Goal: Information Seeking & Learning: Check status

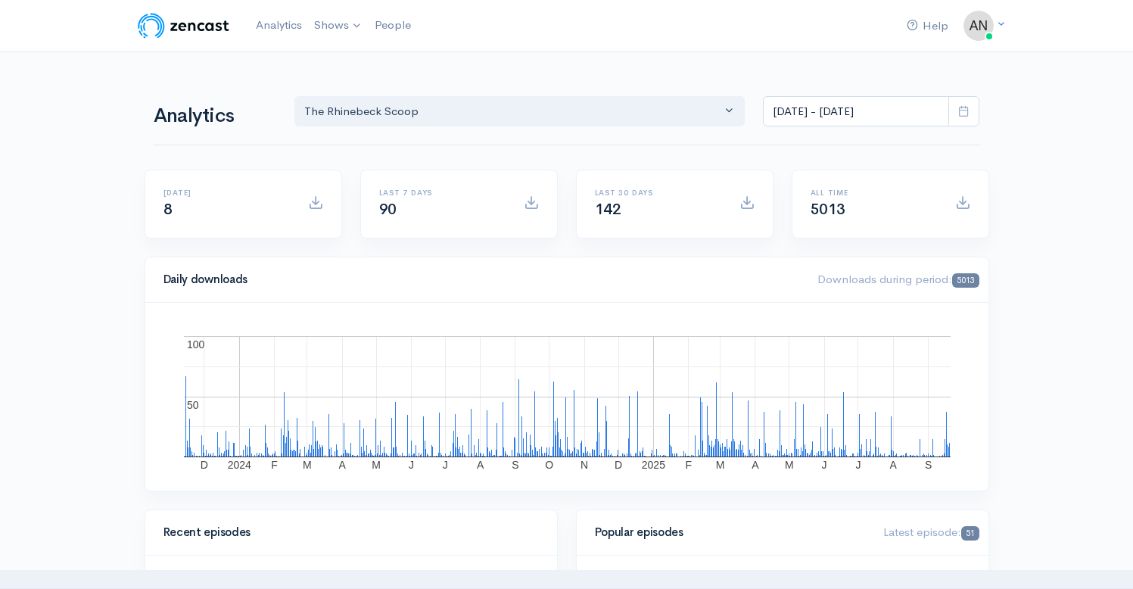
select select "13481"
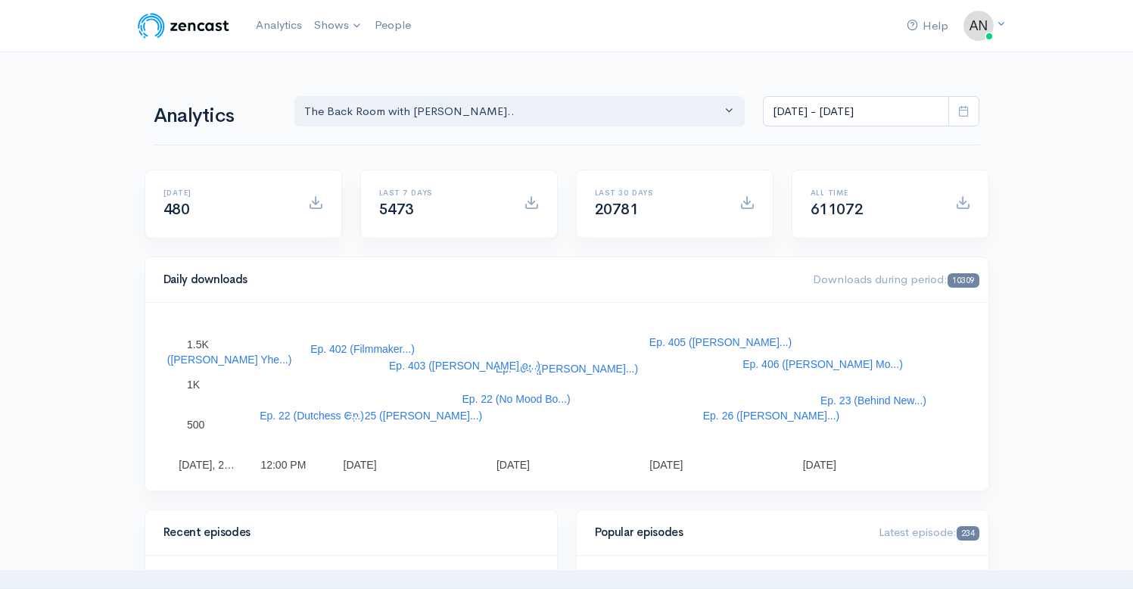
select select "10316"
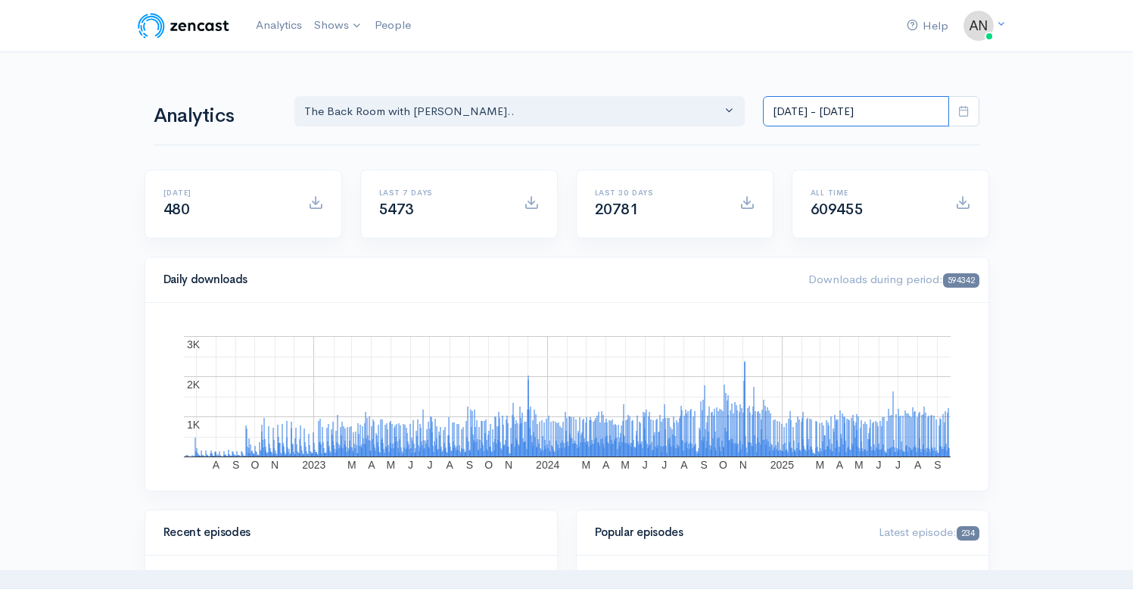
click at [866, 116] on input "[DATE] - [DATE]" at bounding box center [856, 111] width 186 height 31
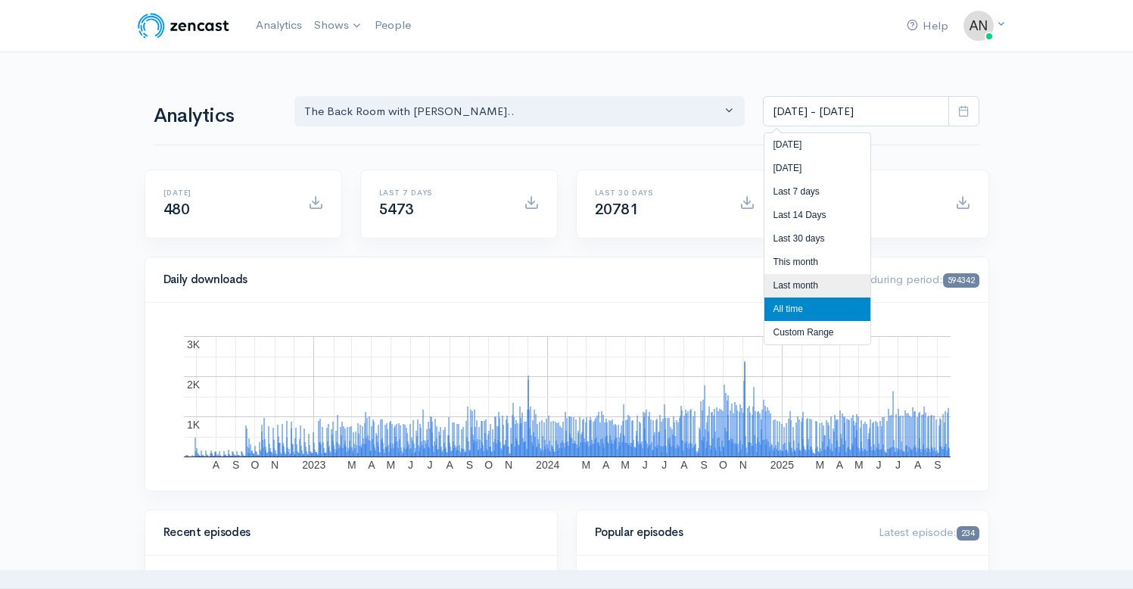
click at [801, 282] on li "Last month" at bounding box center [817, 285] width 106 height 23
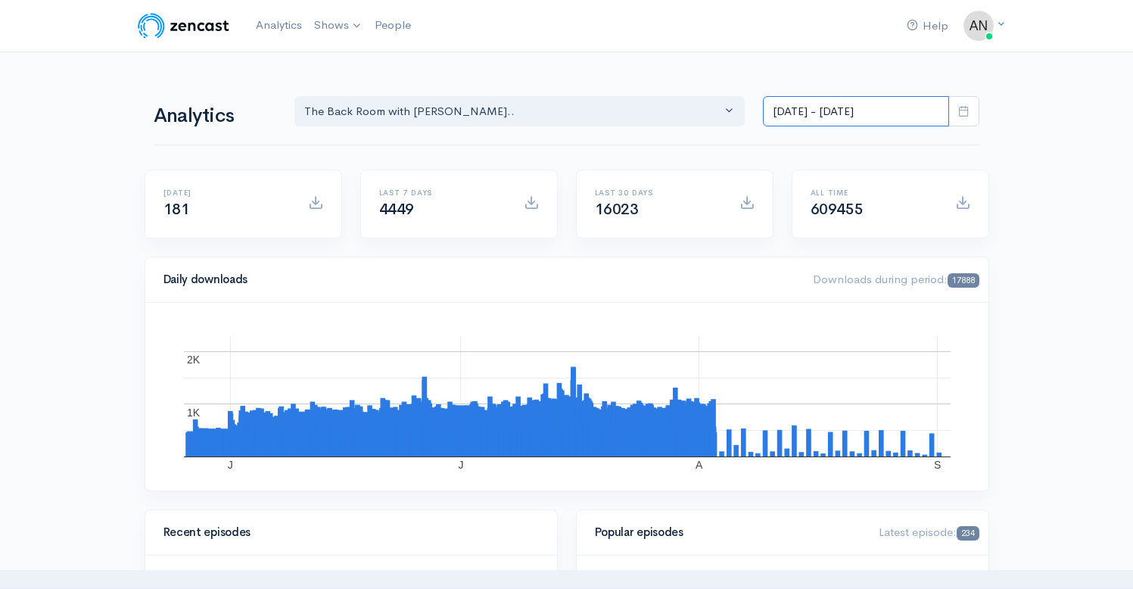
click at [844, 107] on input "Aug 1, 2025 - Aug 31, 2025" at bounding box center [856, 111] width 186 height 31
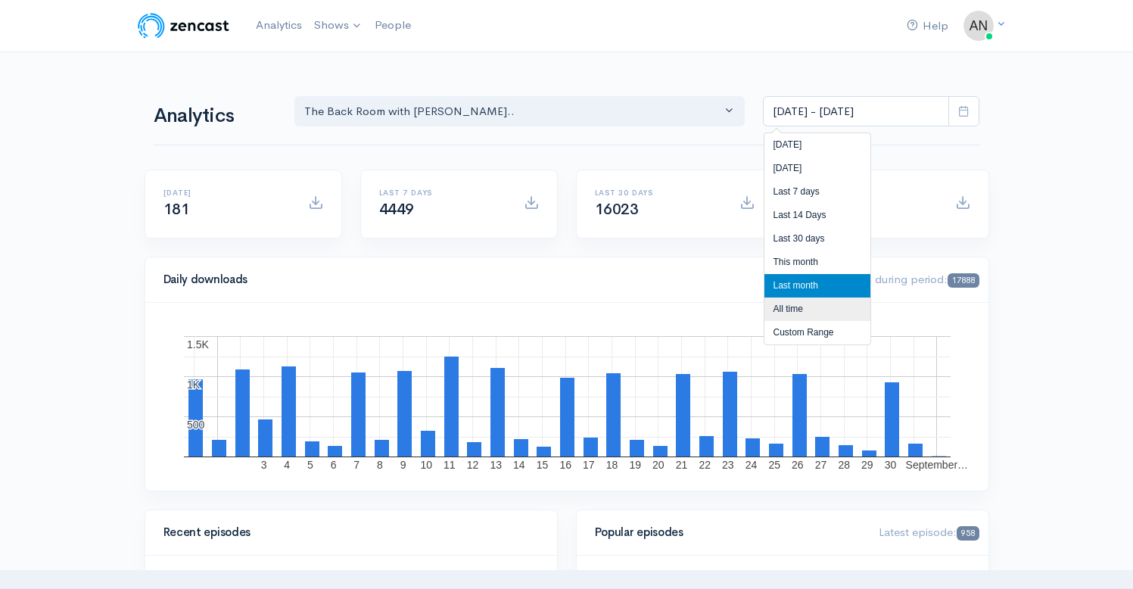
click at [784, 306] on li "All time" at bounding box center [817, 308] width 106 height 23
type input "[DATE] - [DATE]"
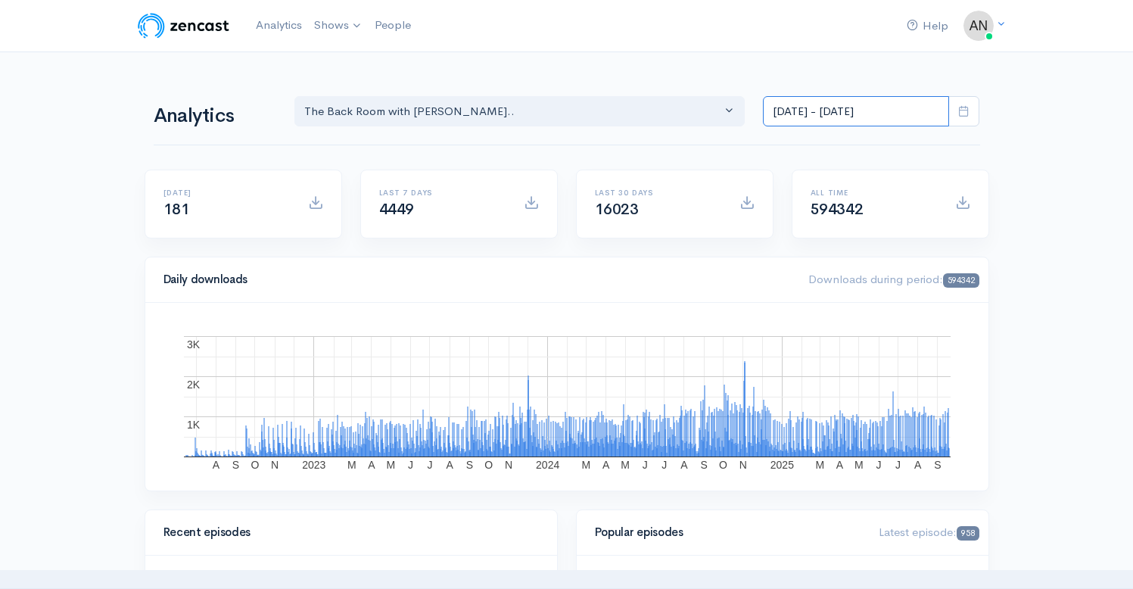
click at [842, 112] on input "[DATE] - [DATE]" at bounding box center [856, 111] width 186 height 31
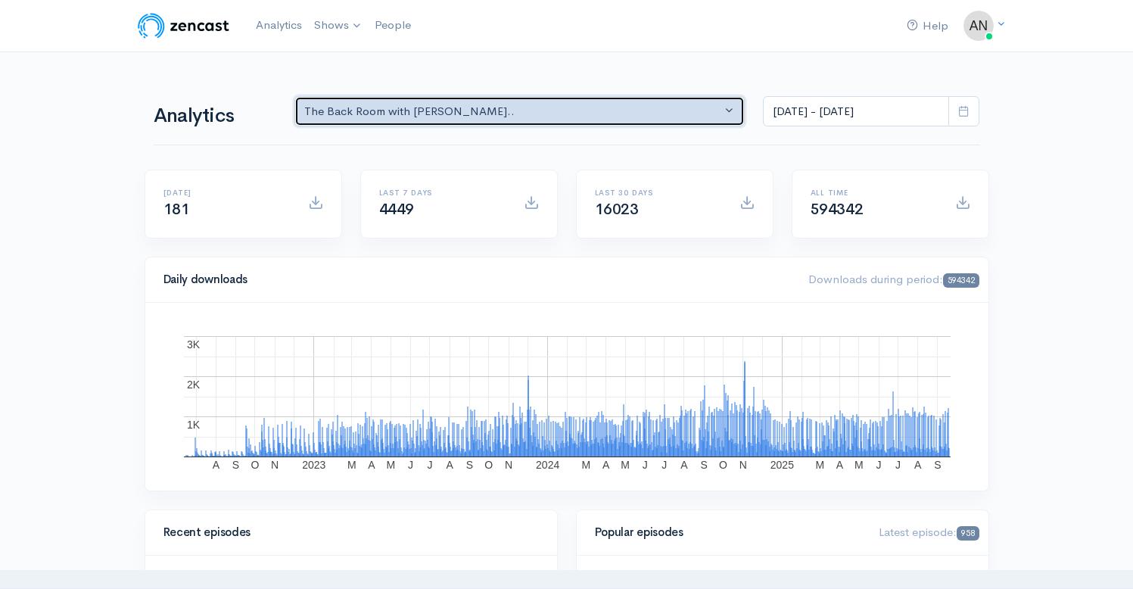
click at [578, 116] on div "The Back Room with [PERSON_NAME].." at bounding box center [513, 111] width 418 height 17
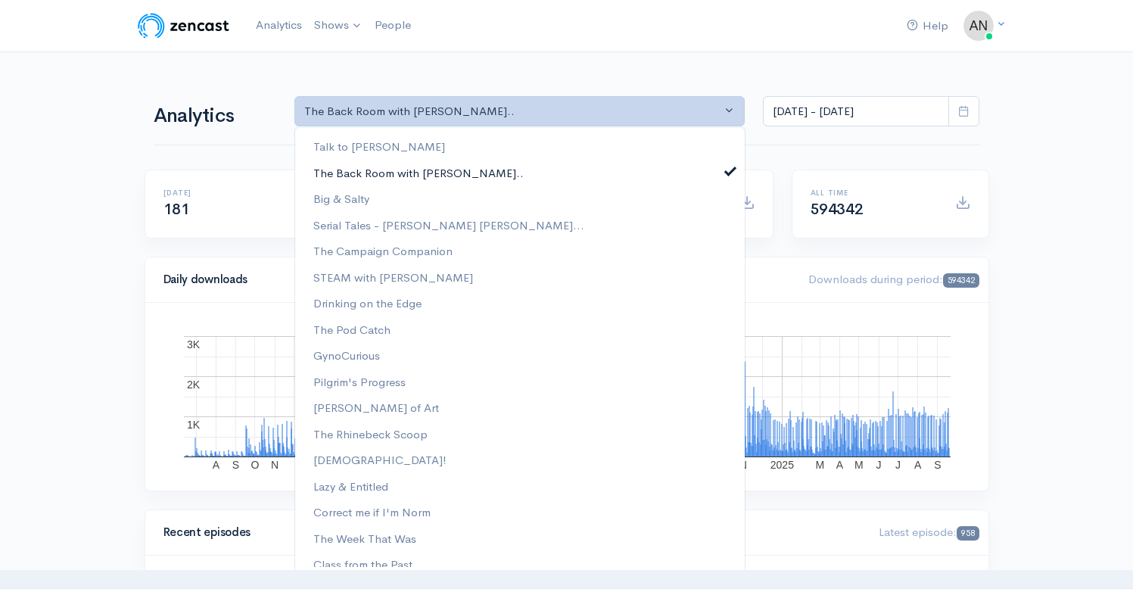
click at [724, 177] on link "The Back Room with [PERSON_NAME].." at bounding box center [519, 173] width 449 height 26
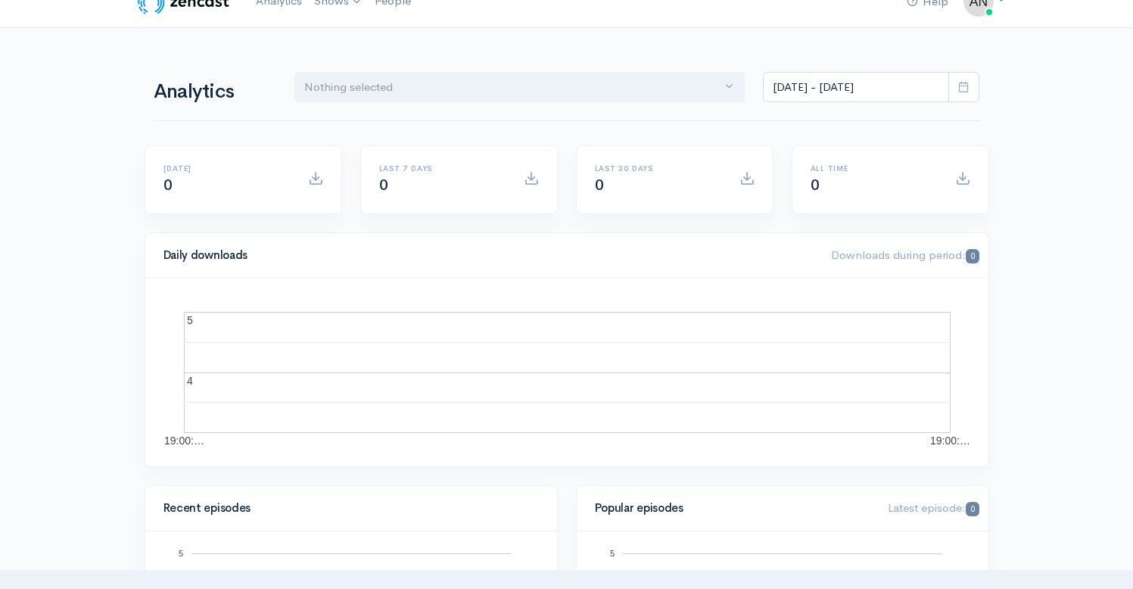
scroll to position [26, 0]
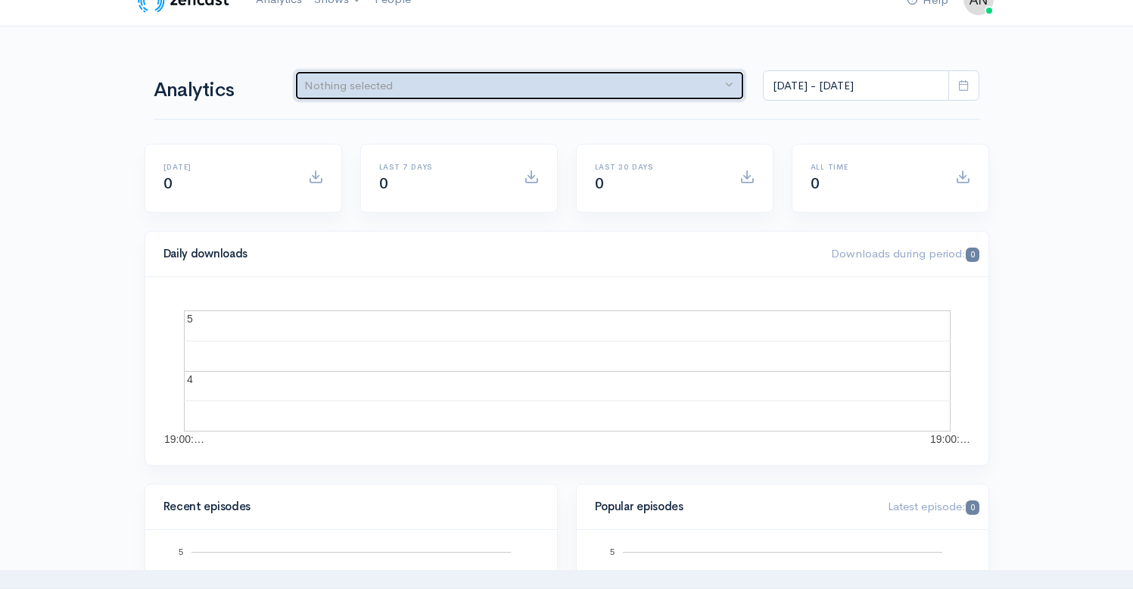
click at [689, 87] on div "Nothing selected" at bounding box center [513, 85] width 418 height 17
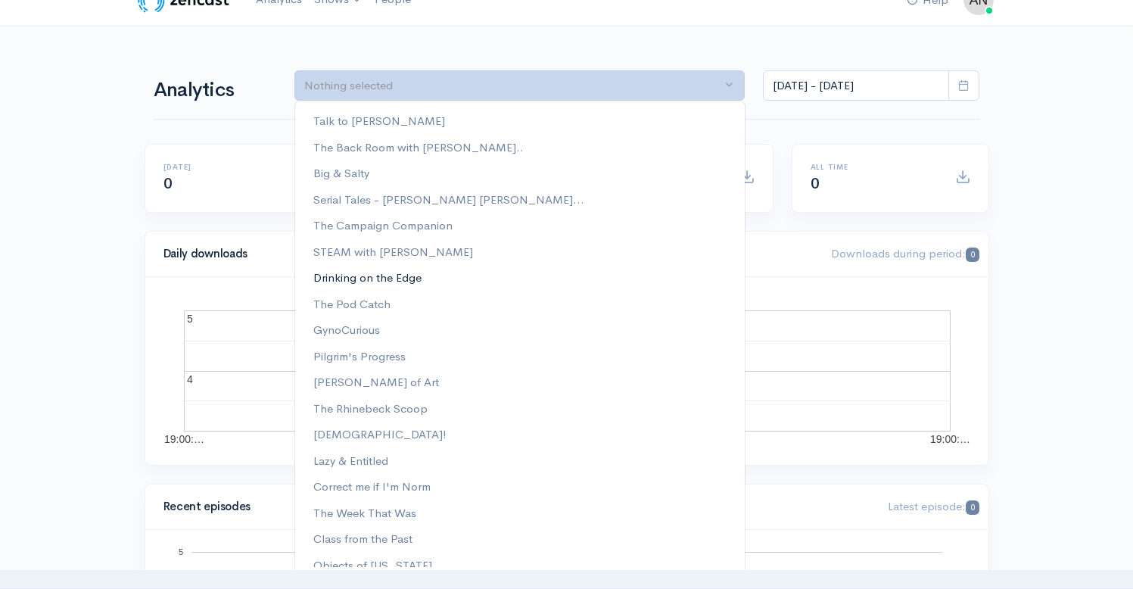
scroll to position [168, 0]
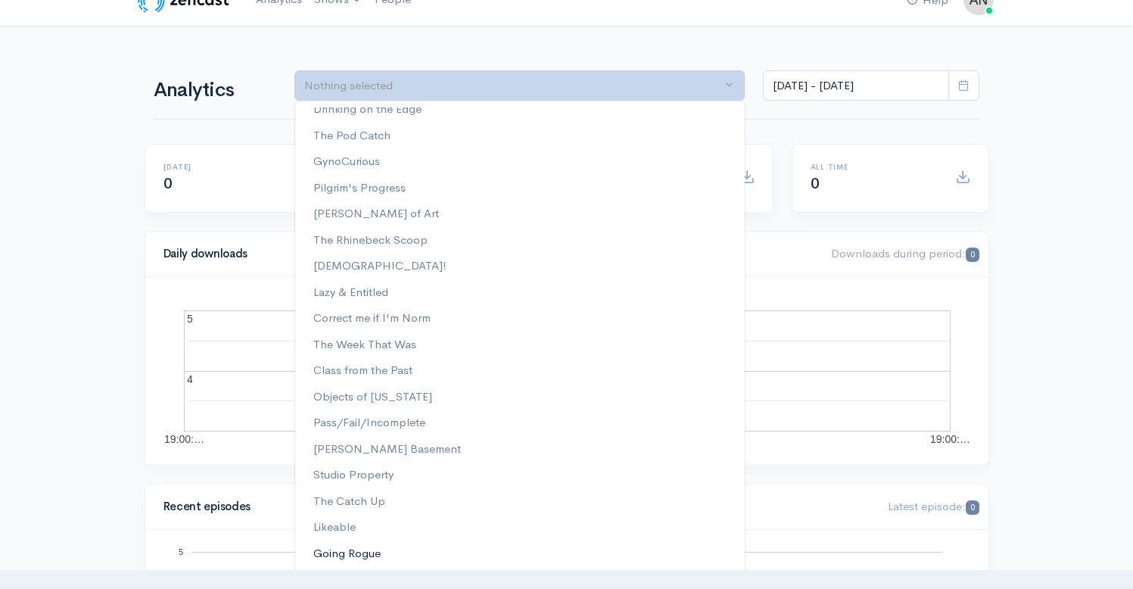
click at [363, 547] on span "Going Rogue" at bounding box center [346, 553] width 67 height 17
select select "15466"
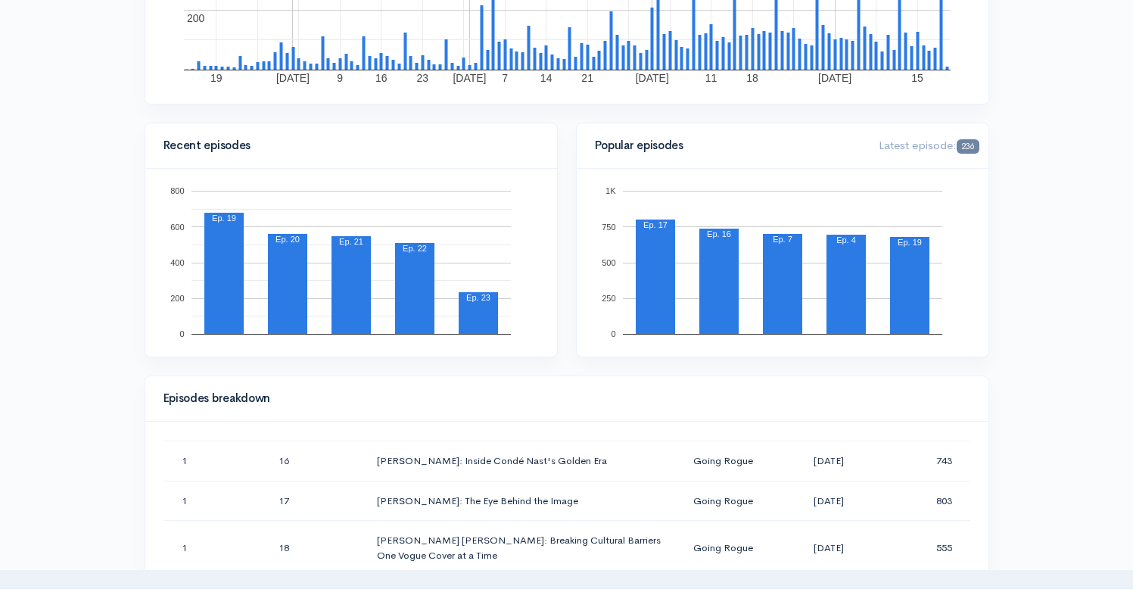
scroll to position [0, 0]
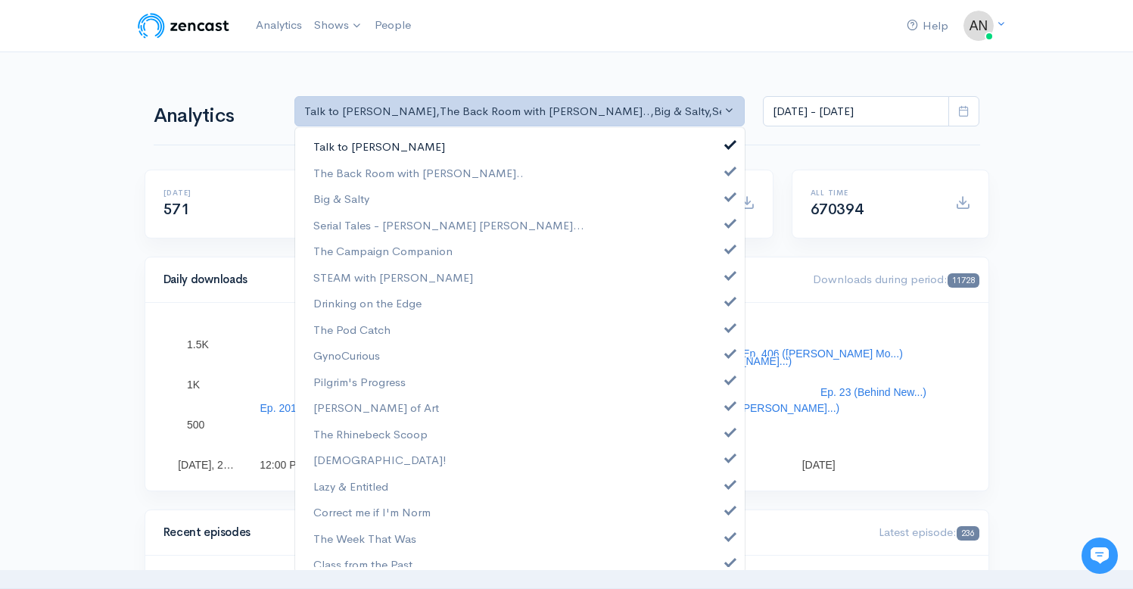
scroll to position [397, 0]
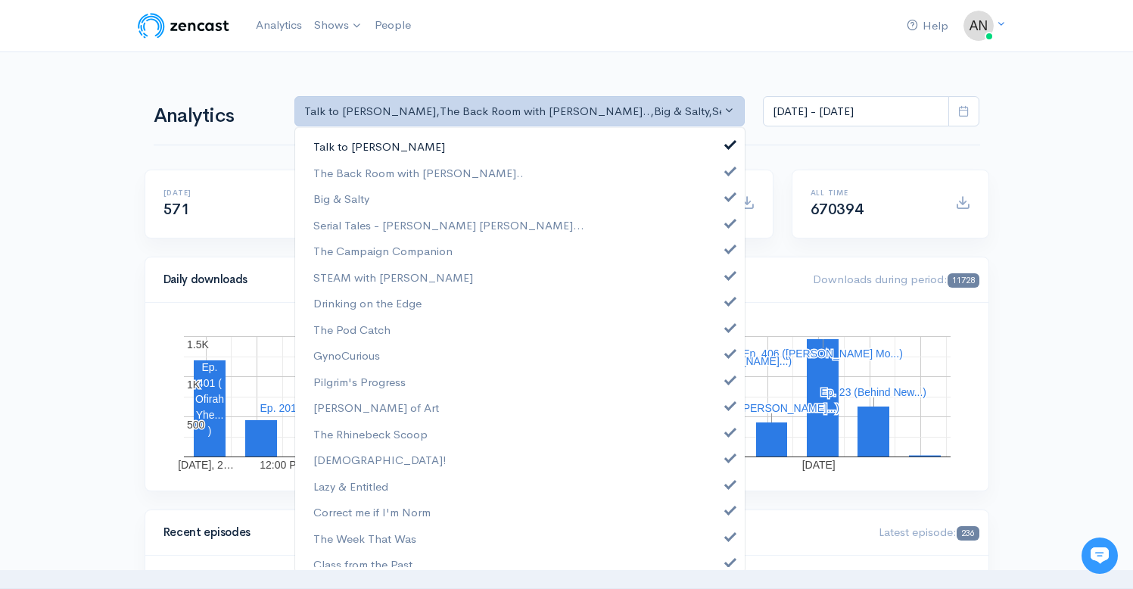
click at [722, 138] on link "Talk to [PERSON_NAME]" at bounding box center [519, 146] width 449 height 26
select select "10316"
click at [727, 192] on span at bounding box center [730, 194] width 6 height 11
click at [727, 224] on span at bounding box center [730, 221] width 6 height 11
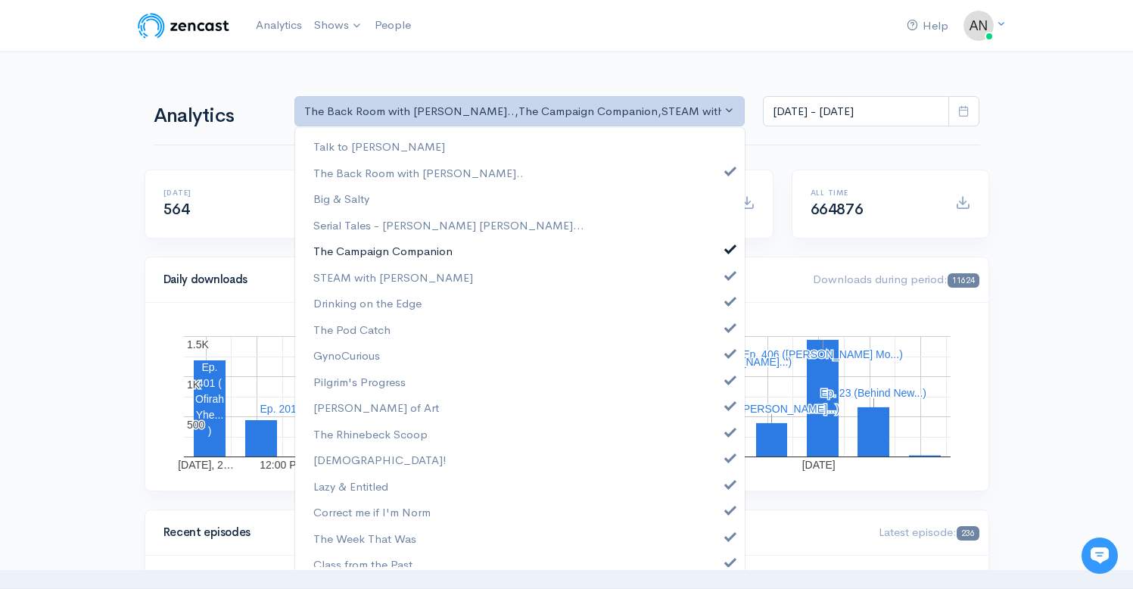
click at [716, 254] on link "The Campaign Companion" at bounding box center [519, 251] width 449 height 26
click at [727, 276] on span at bounding box center [730, 273] width 6 height 11
click at [727, 300] on span at bounding box center [730, 299] width 6 height 11
click at [727, 328] on span at bounding box center [730, 325] width 6 height 11
click at [727, 353] on span at bounding box center [730, 351] width 6 height 11
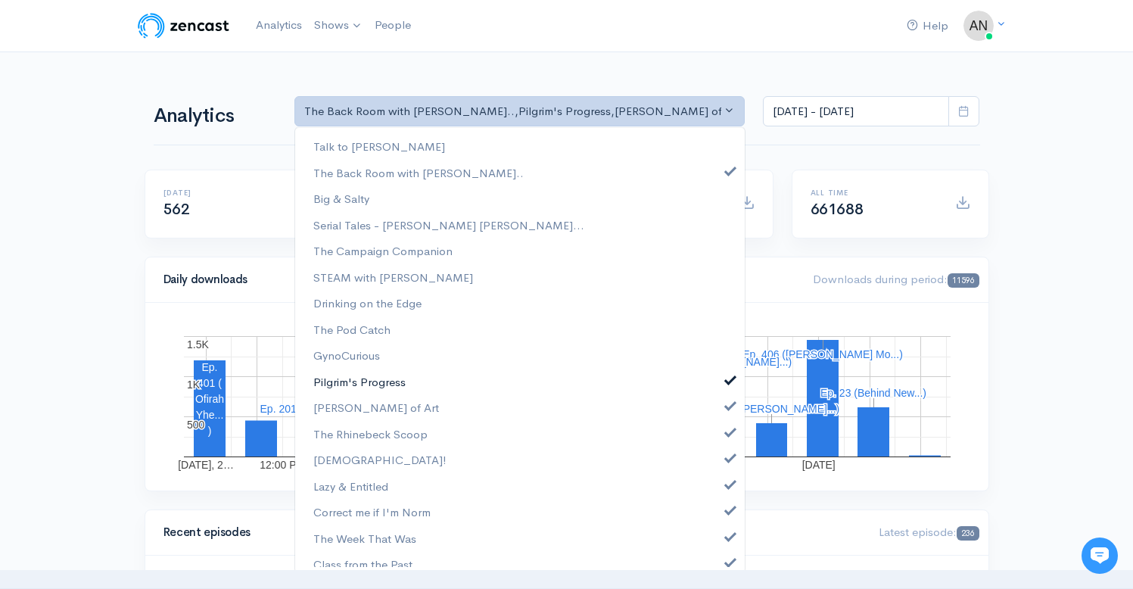
click at [727, 381] on span at bounding box center [730, 377] width 6 height 11
click at [717, 411] on link "[PERSON_NAME] of Art" at bounding box center [519, 407] width 449 height 26
click at [727, 428] on span at bounding box center [730, 430] width 6 height 11
click at [727, 456] on span at bounding box center [730, 455] width 6 height 11
click at [717, 492] on link "Lazy & Entitled" at bounding box center [519, 486] width 449 height 26
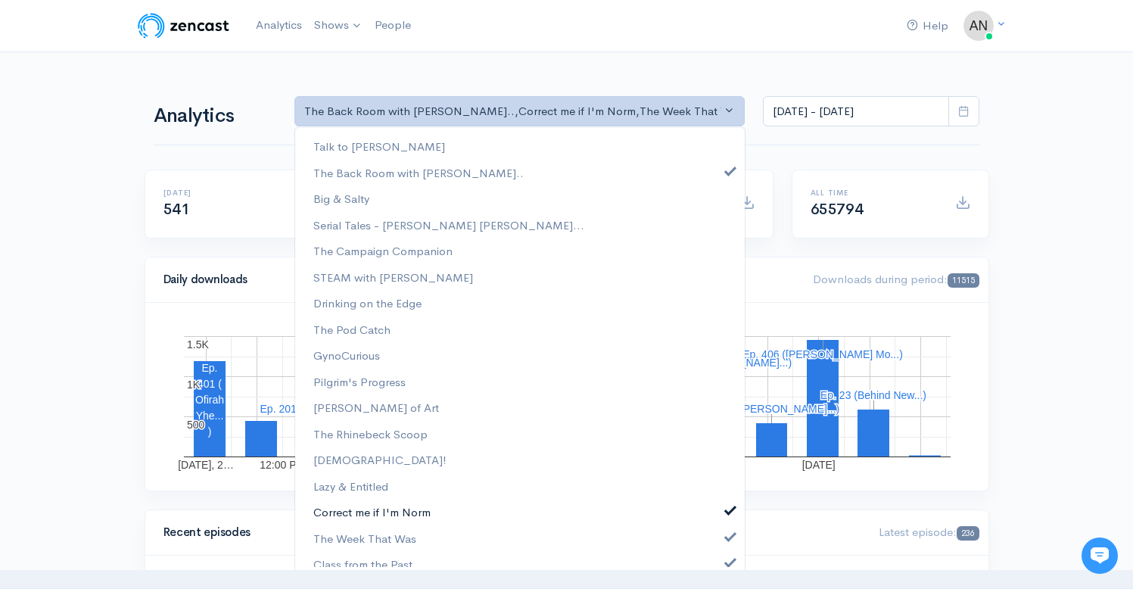
click at [727, 507] on span at bounding box center [730, 507] width 6 height 11
click at [727, 533] on span at bounding box center [730, 534] width 6 height 11
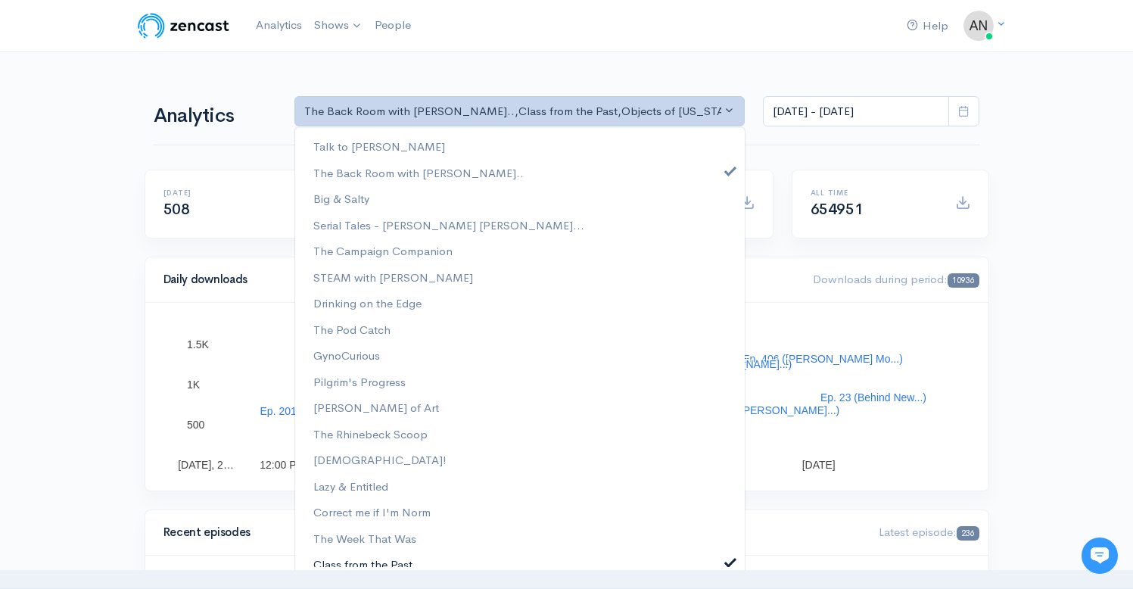
click at [727, 556] on span at bounding box center [730, 560] width 6 height 11
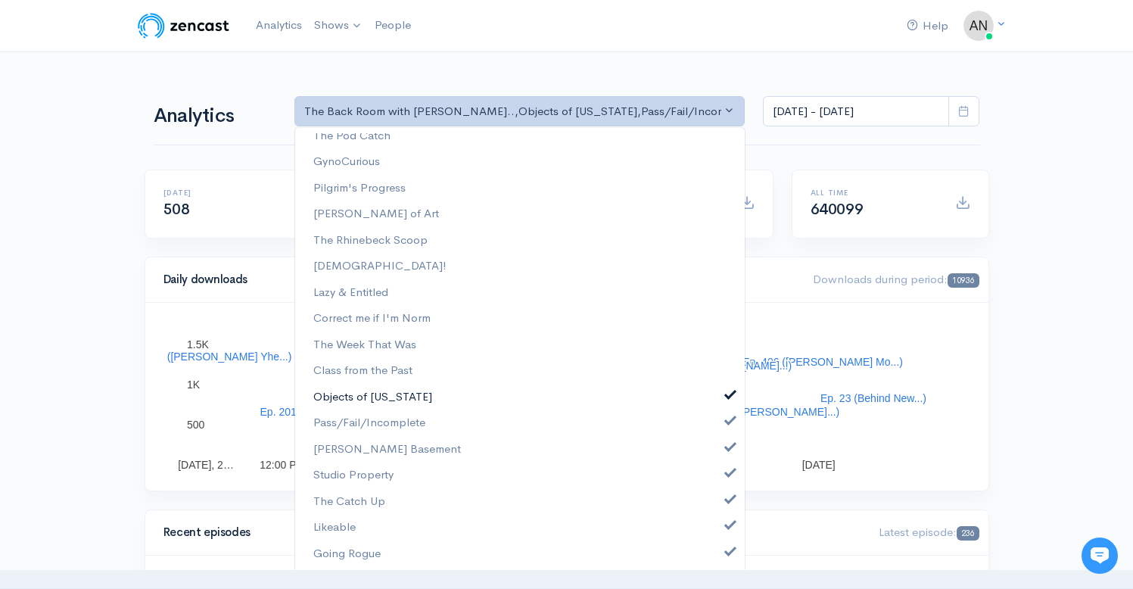
click at [727, 397] on span at bounding box center [730, 392] width 6 height 11
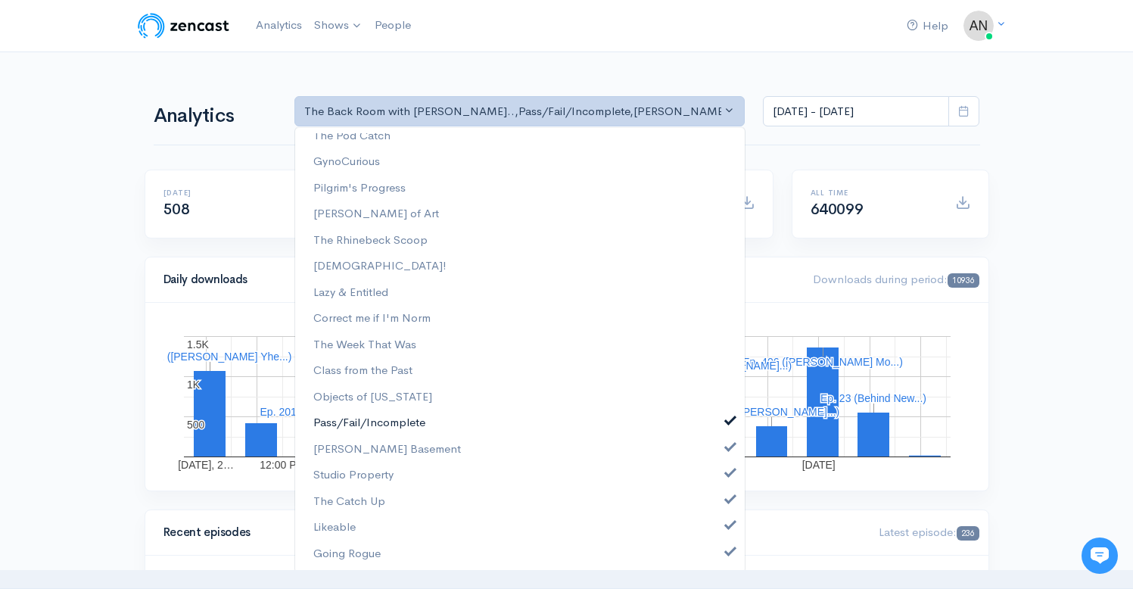
click at [727, 415] on span at bounding box center [730, 418] width 6 height 11
click at [720, 459] on link "[PERSON_NAME] Basement" at bounding box center [519, 449] width 449 height 26
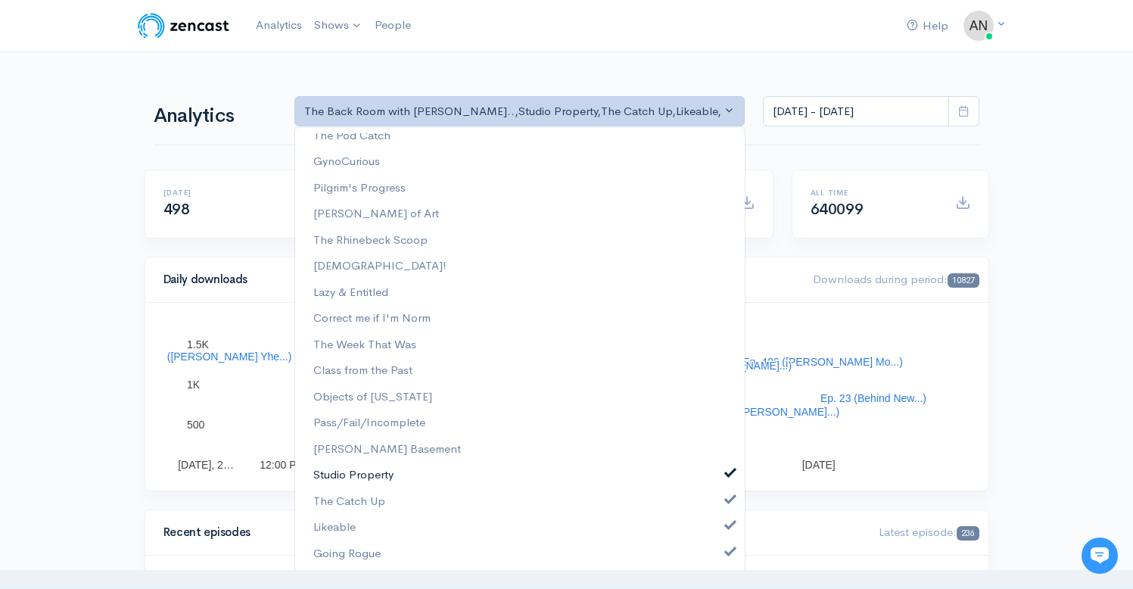
click at [727, 475] on span at bounding box center [730, 470] width 6 height 11
click at [727, 499] on span at bounding box center [730, 497] width 6 height 11
click at [727, 518] on span at bounding box center [730, 523] width 6 height 11
click at [727, 551] on span at bounding box center [730, 549] width 6 height 11
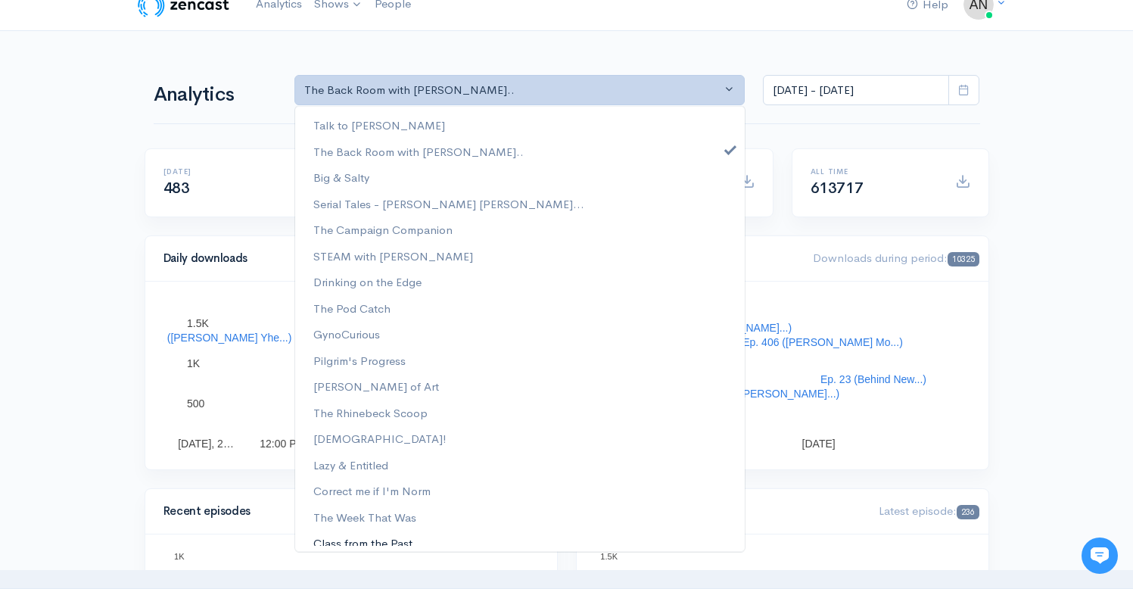
scroll to position [0, 0]
